Goal: Information Seeking & Learning: Learn about a topic

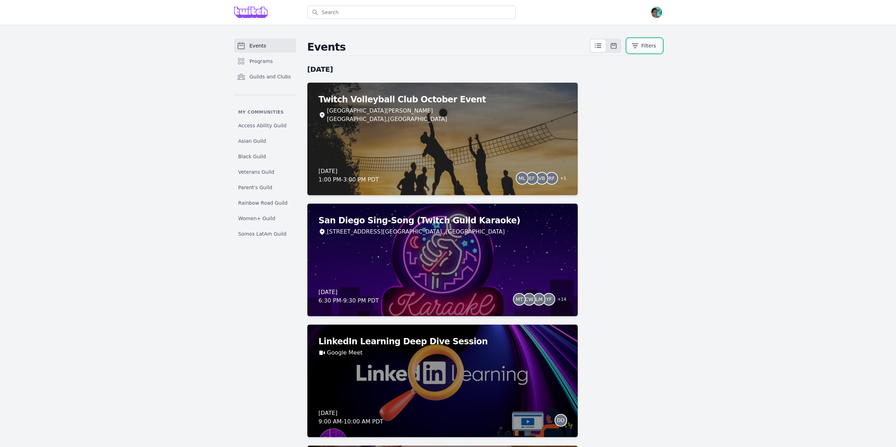
click at [654, 48] on button "Filters" at bounding box center [644, 46] width 35 height 14
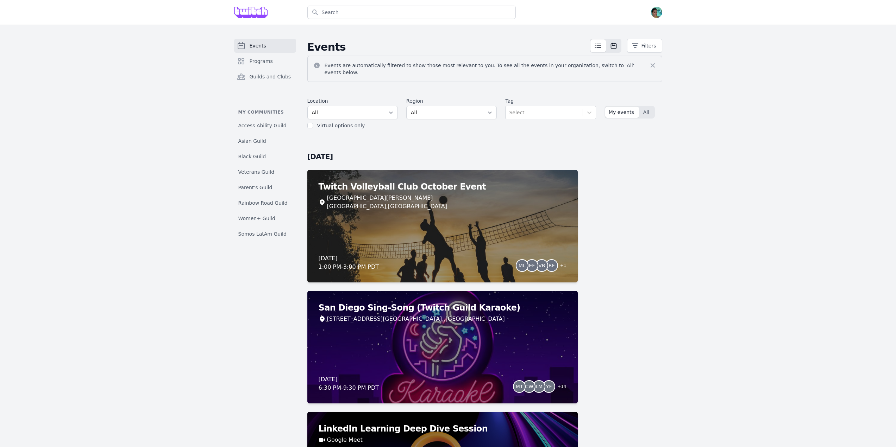
click at [598, 48] on icon at bounding box center [598, 46] width 6 height 4
click at [641, 47] on button "Filters" at bounding box center [644, 46] width 35 height 14
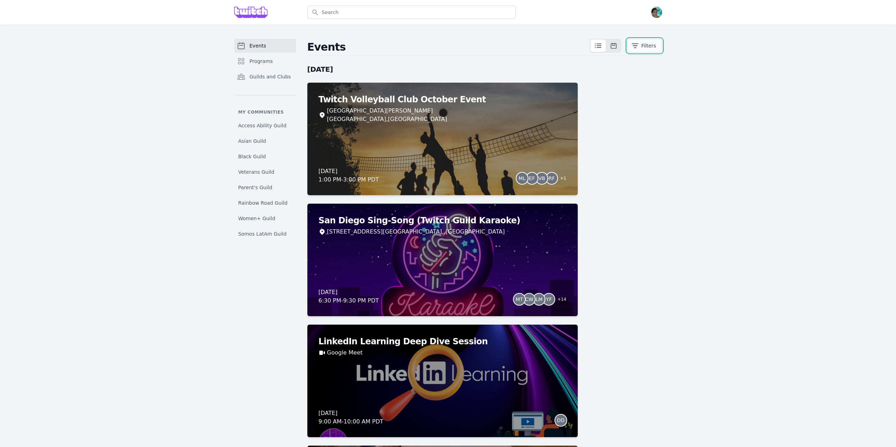
click at [641, 47] on button "Filters" at bounding box center [644, 46] width 35 height 14
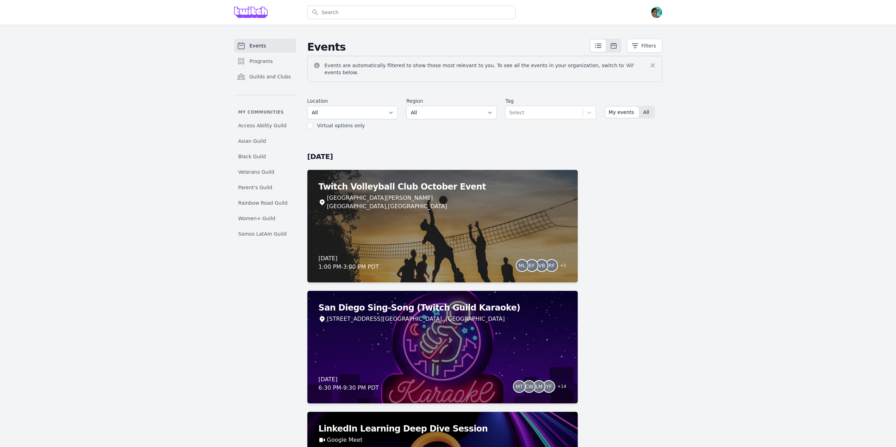
click at [647, 107] on button "All" at bounding box center [647, 112] width 14 height 11
click at [253, 218] on span "Women+ Guild" at bounding box center [256, 218] width 37 height 7
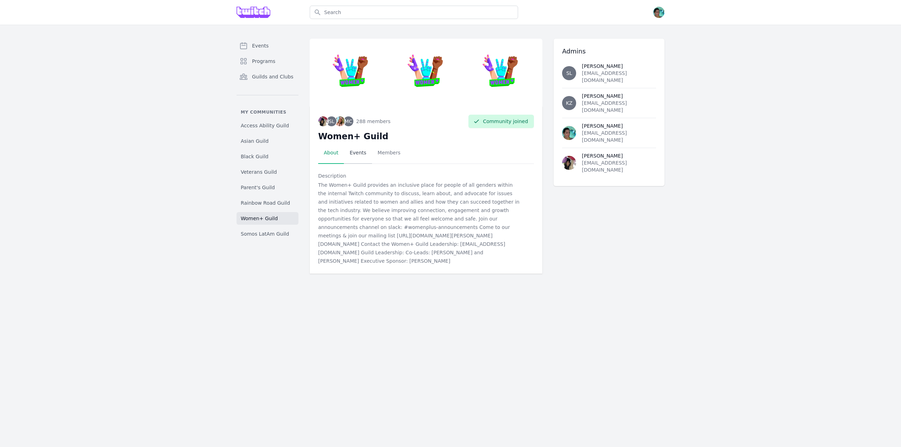
click at [361, 156] on link "Events" at bounding box center [358, 153] width 28 height 22
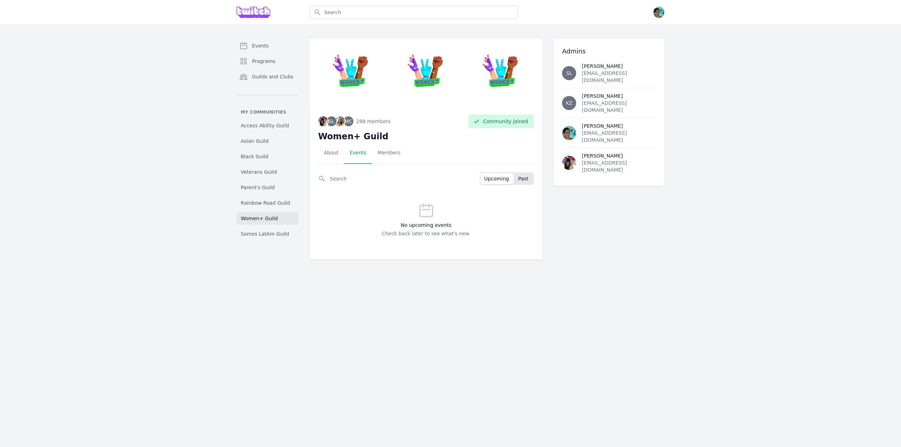
click at [519, 179] on button "Past" at bounding box center [524, 178] width 19 height 11
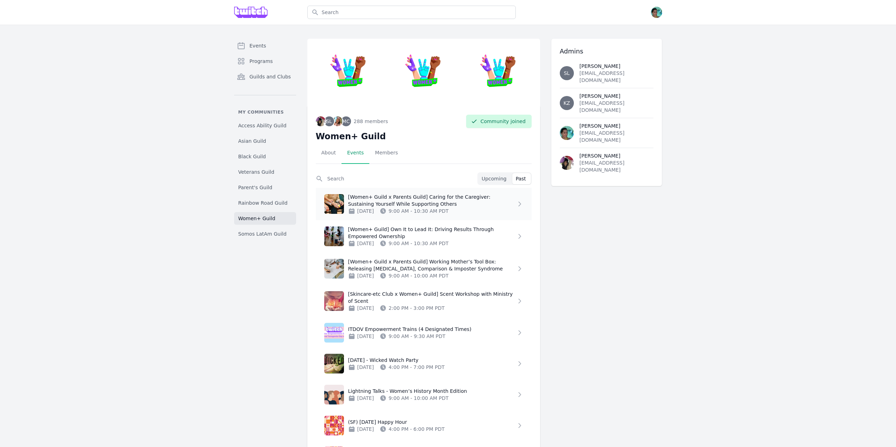
click at [464, 205] on p "[Women+ Guild x Parents Guild] Caring for the Caregiver: Sustaining Yourself Wh…" at bounding box center [432, 201] width 168 height 14
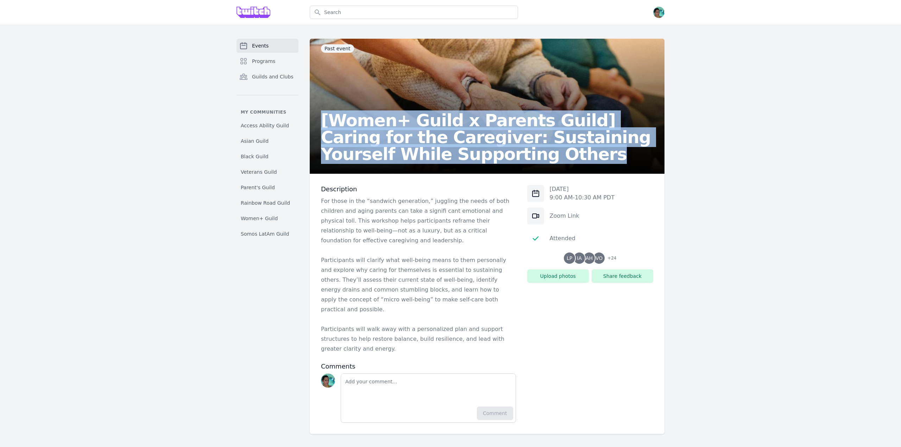
drag, startPoint x: 475, startPoint y: 156, endPoint x: 321, endPoint y: 131, distance: 155.4
click at [321, 131] on h2 "[Women+ Guild x Parents Guild] Caring for the Caregiver: Sustaining Yourself Wh…" at bounding box center [487, 137] width 332 height 51
copy h2 "[Women+ Guild x Parents Guild] Caring for the Caregiver: Sustaining Yourself Wh…"
